Goal: Information Seeking & Learning: Find specific page/section

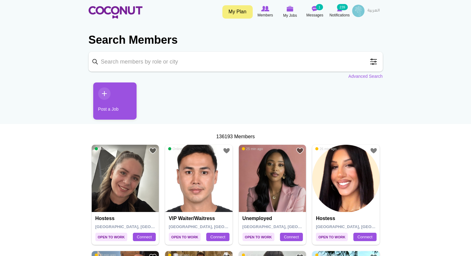
click at [231, 56] on input "Keyword" at bounding box center [236, 62] width 294 height 20
type input "e"
type input "child entertainer"
click button "Search" at bounding box center [0, 0] width 0 height 0
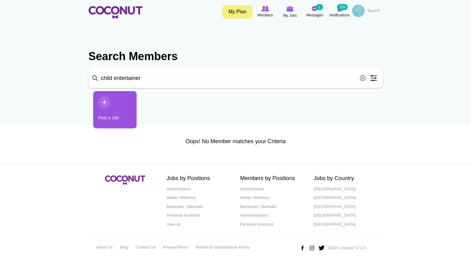
drag, startPoint x: 234, startPoint y: 68, endPoint x: 87, endPoint y: 67, distance: 147.5
click at [87, 67] on section "Search Members Keyword child entertainer Search Post a Job Oops! No Member matc…" at bounding box center [236, 97] width 304 height 108
type input "entertainer"
click button "Search" at bounding box center [0, 0] width 0 height 0
click at [267, 9] on img at bounding box center [265, 9] width 8 height 6
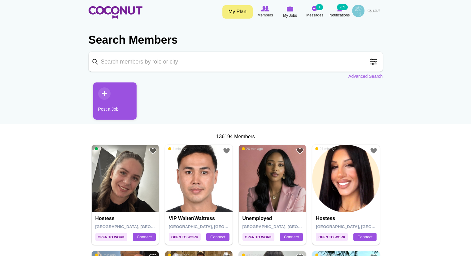
click at [223, 59] on input "Keyword" at bounding box center [236, 62] width 294 height 20
type input "entertainer"
click button "Search" at bounding box center [0, 0] width 0 height 0
click at [223, 59] on input "entertainer" at bounding box center [236, 62] width 294 height 20
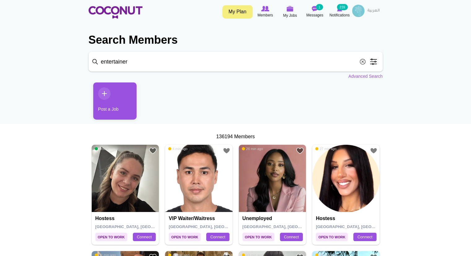
click button "Search" at bounding box center [0, 0] width 0 height 0
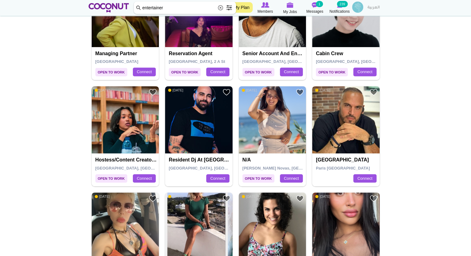
scroll to position [273, 0]
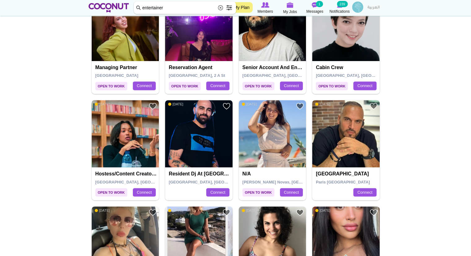
click at [148, 148] on img at bounding box center [126, 134] width 68 height 68
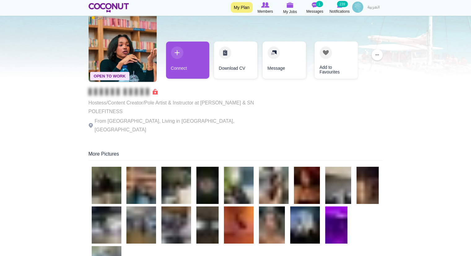
scroll to position [19, 0]
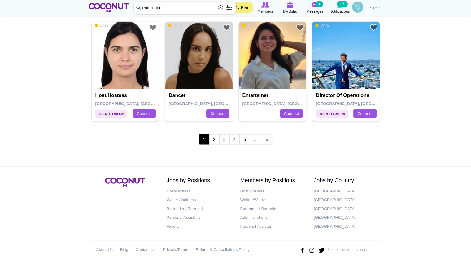
scroll to position [1105, 0]
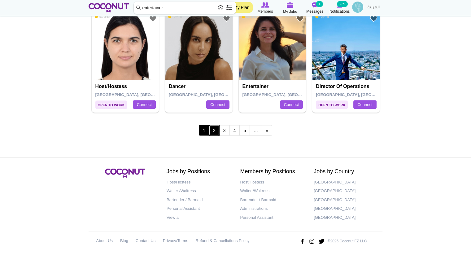
click at [214, 128] on link "2" at bounding box center [214, 130] width 11 height 11
click at [216, 128] on link "2" at bounding box center [214, 130] width 11 height 11
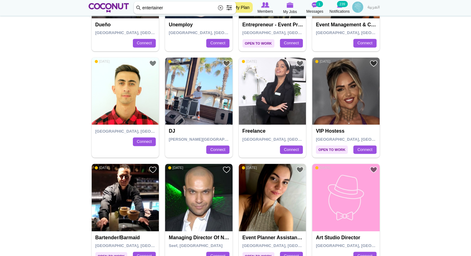
scroll to position [764, 0]
